Goal: Information Seeking & Learning: Learn about a topic

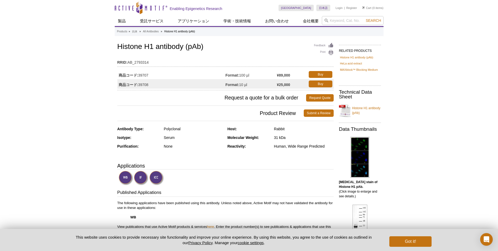
click at [172, 43] on h1 "Histone H1 antibody (pAb)" at bounding box center [225, 47] width 216 height 9
drag, startPoint x: 116, startPoint y: 44, endPoint x: 153, endPoint y: 47, distance: 37.7
copy h1 "Histone H1"
click at [350, 18] on input "search" at bounding box center [353, 20] width 62 height 9
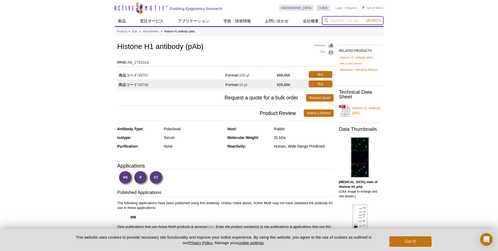
paste input "Histone H1"
type input "Histone H1"
click at [364, 18] on button "Search" at bounding box center [373, 20] width 18 height 5
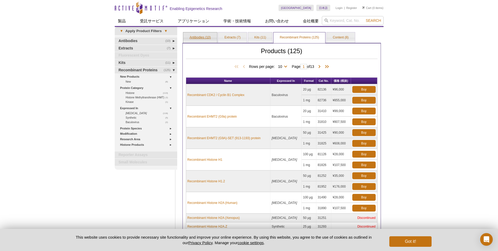
click at [208, 37] on link "Antibodies (10)" at bounding box center [200, 37] width 34 height 11
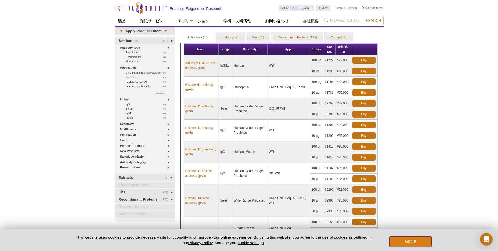
click at [416, 240] on button "Got it!" at bounding box center [410, 241] width 42 height 11
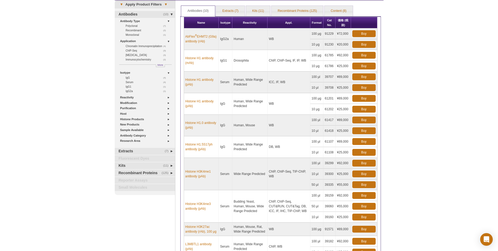
scroll to position [26, 0]
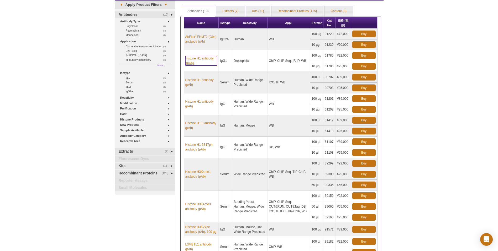
click at [197, 58] on link "Histone H1 antibody (mAb)" at bounding box center [201, 60] width 32 height 9
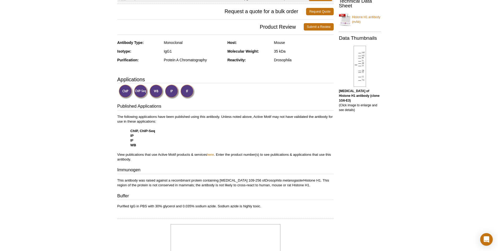
scroll to position [105, 0]
